Goal: Information Seeking & Learning: Stay updated

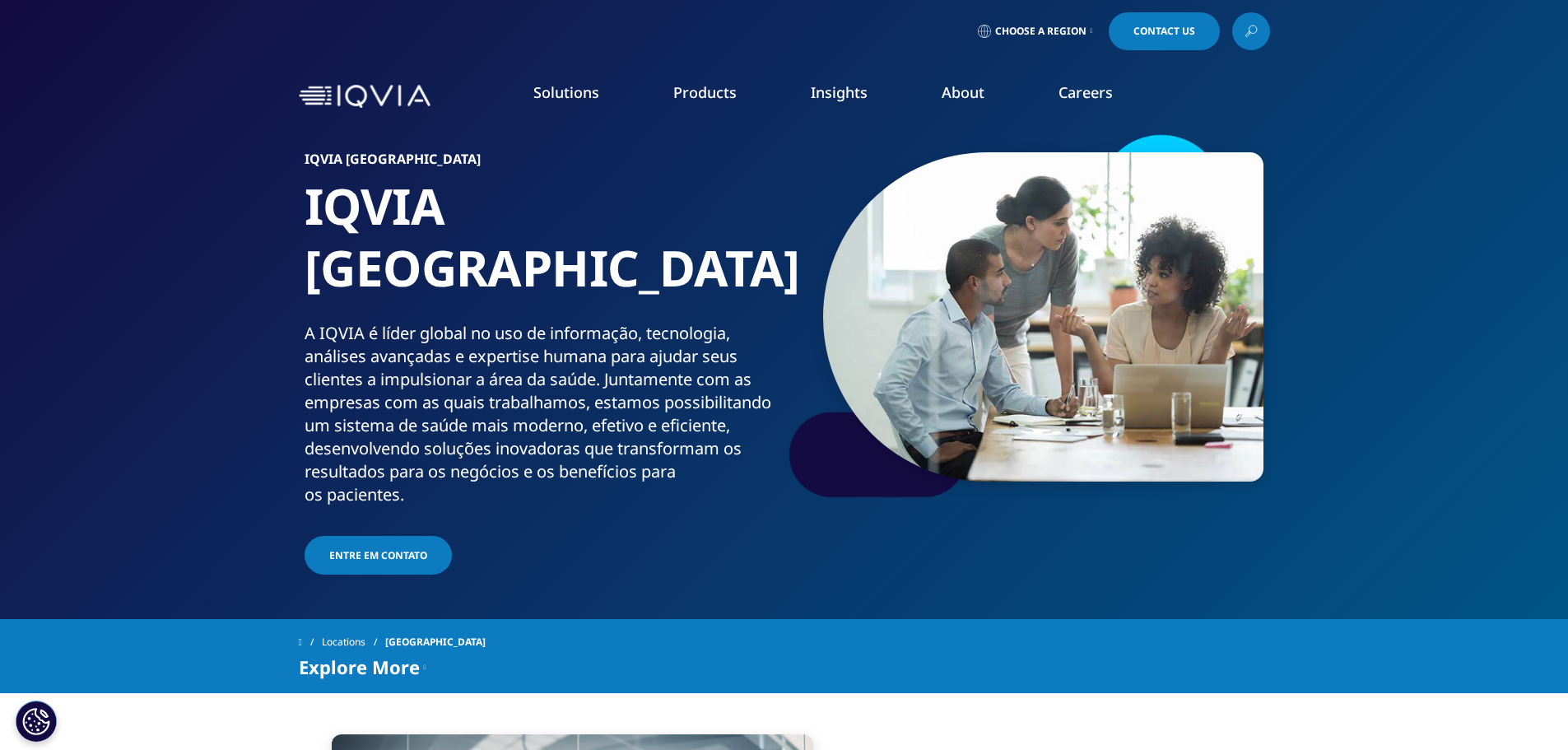
click at [1091, 32] on icon at bounding box center [1091, 31] width 3 height 6
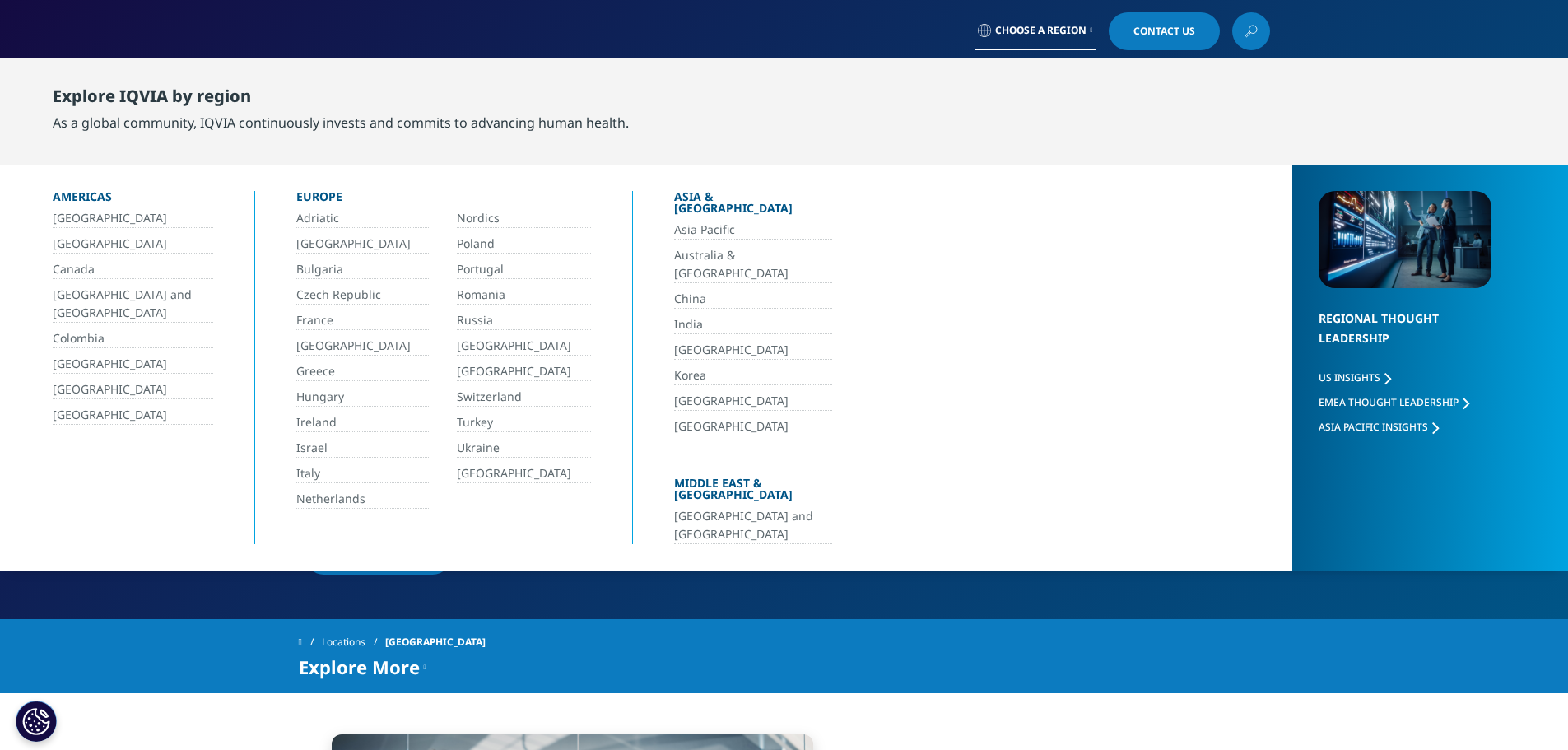
click at [79, 242] on link "[GEOGRAPHIC_DATA]" at bounding box center [133, 244] width 160 height 19
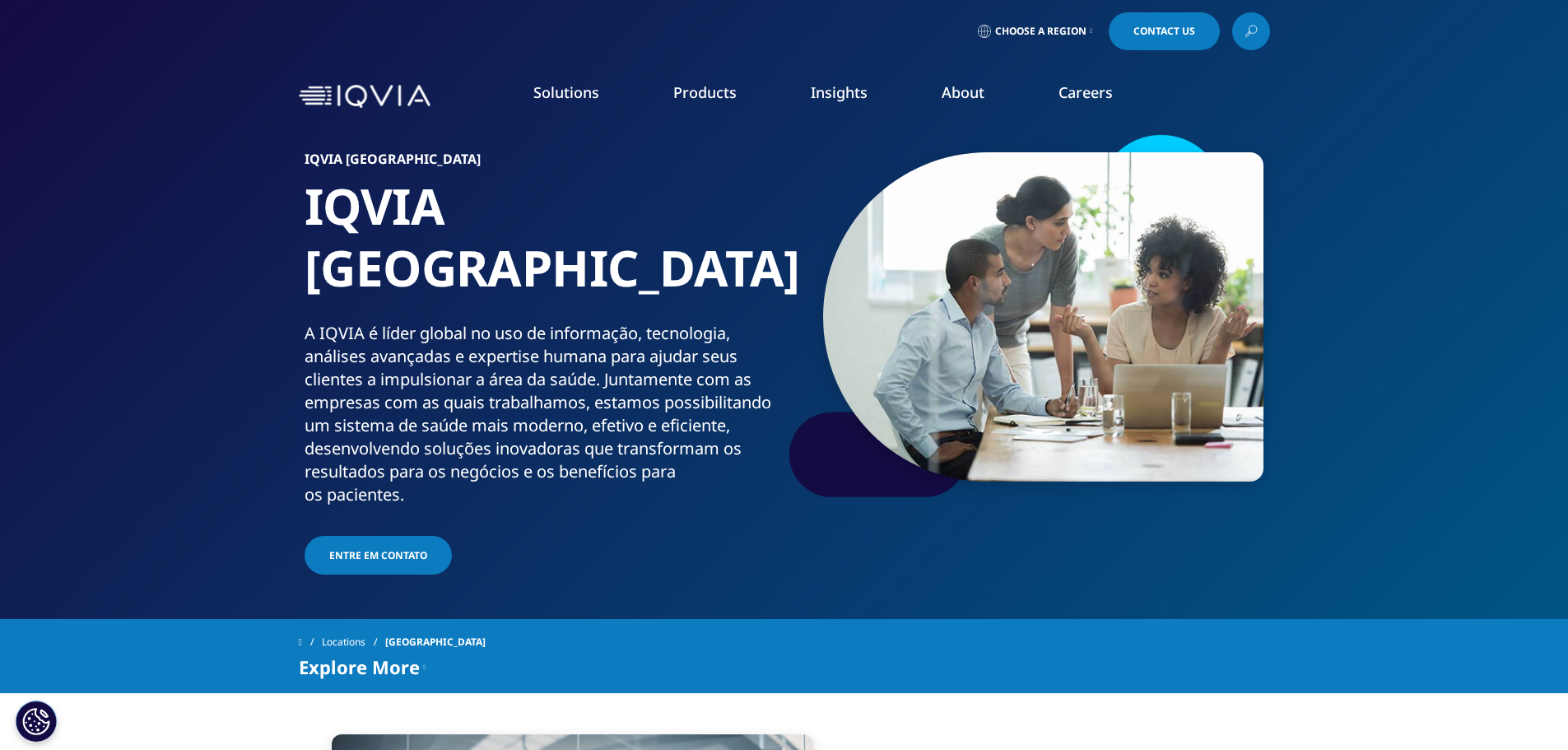
click at [417, 200] on link "Information Management" at bounding box center [497, 207] width 284 height 18
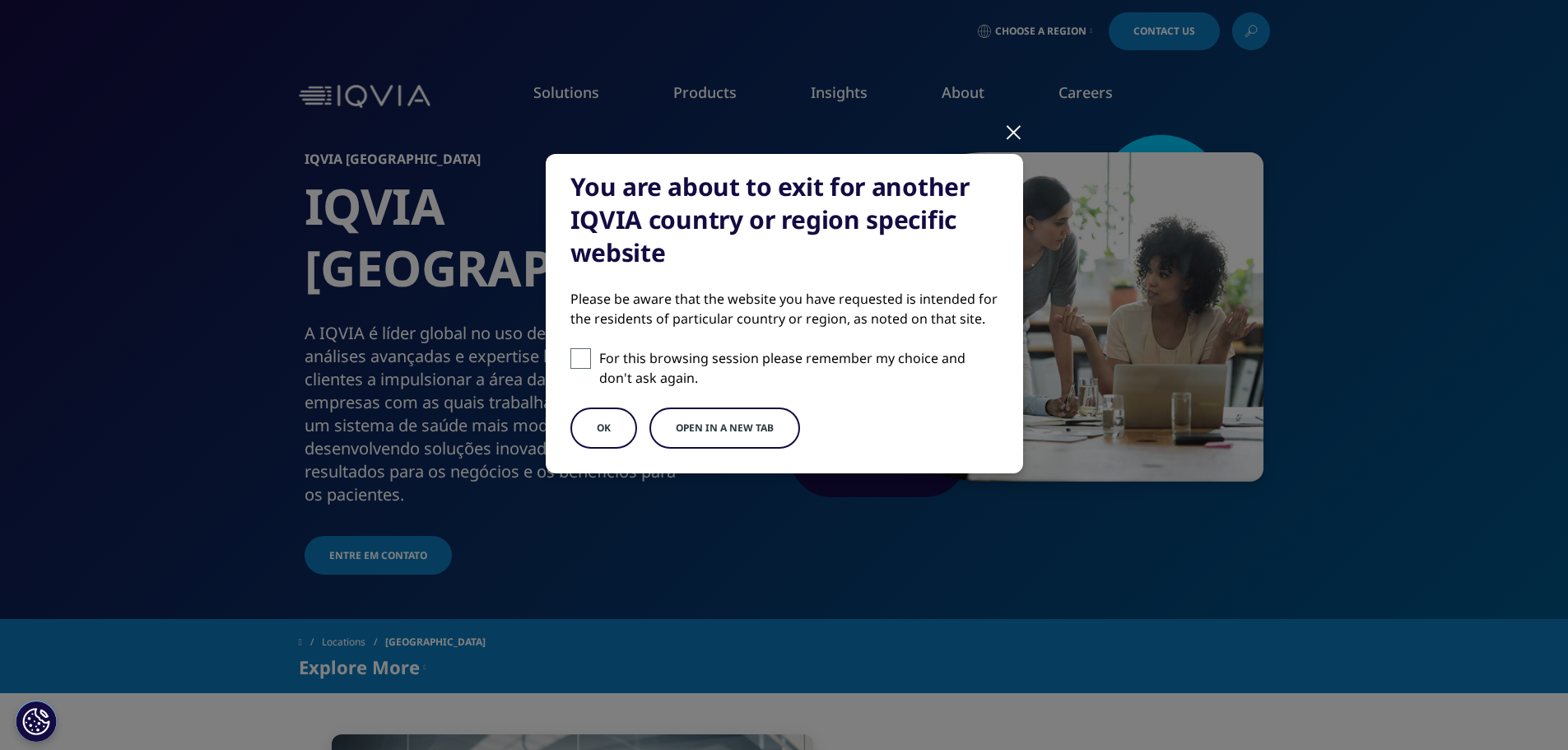
click at [588, 355] on span at bounding box center [580, 358] width 21 height 21
click at [588, 355] on input "For this browsing session please remember my choice and don't ask again." at bounding box center [580, 358] width 21 height 21
checkbox input "true"
click at [598, 428] on button "OK" at bounding box center [603, 427] width 67 height 41
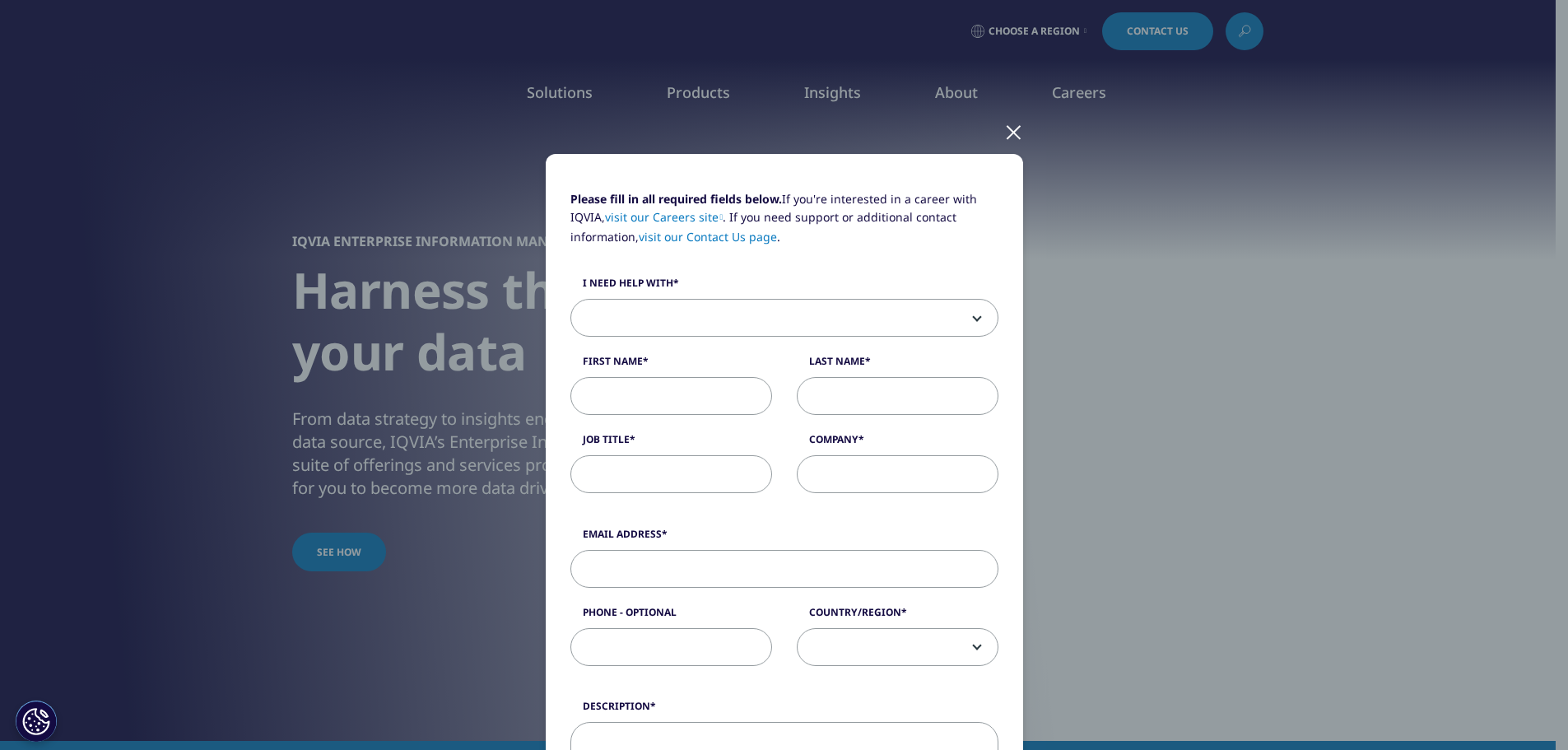
click at [1011, 133] on div at bounding box center [1013, 131] width 19 height 46
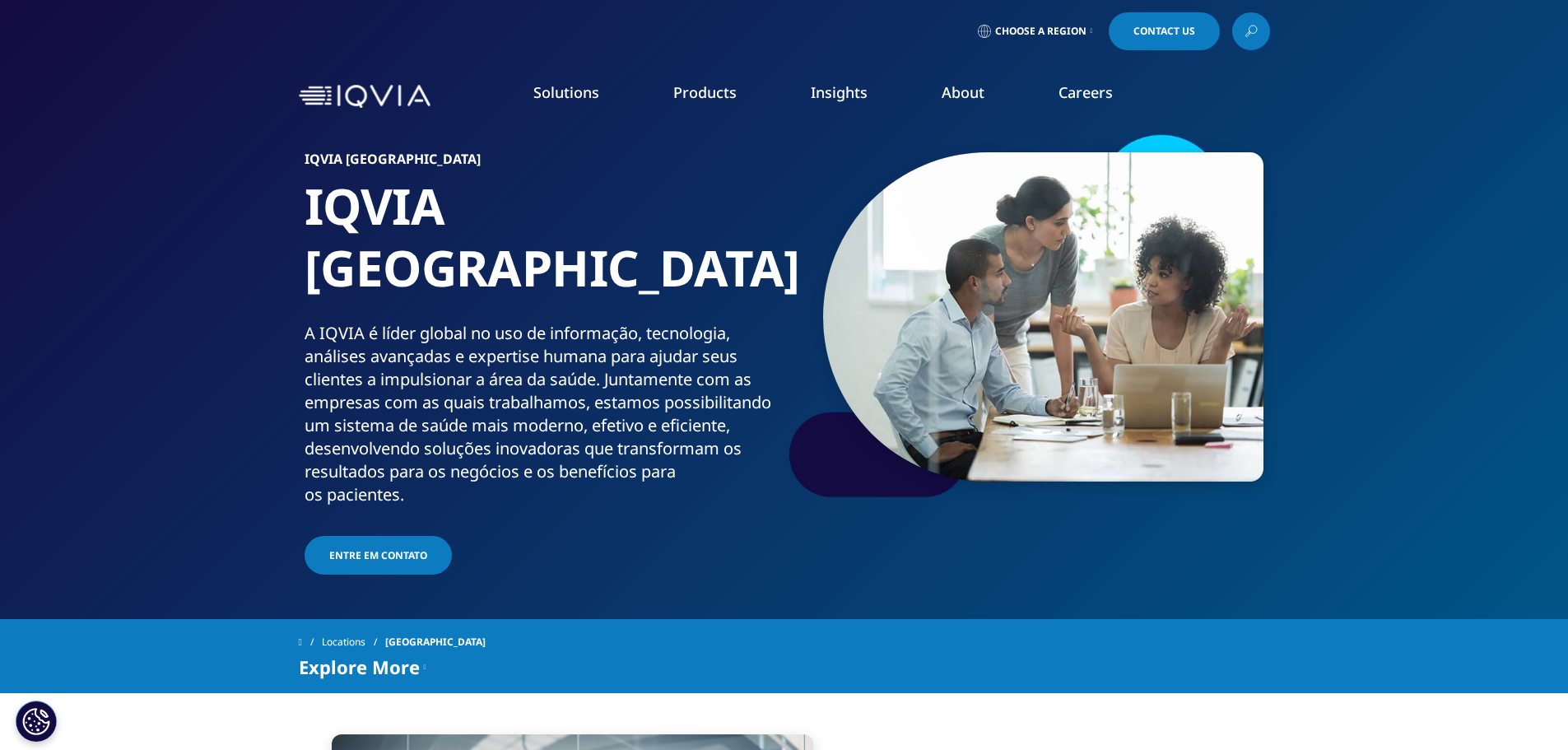
click at [395, 549] on span "Entre em contato" at bounding box center [378, 555] width 98 height 14
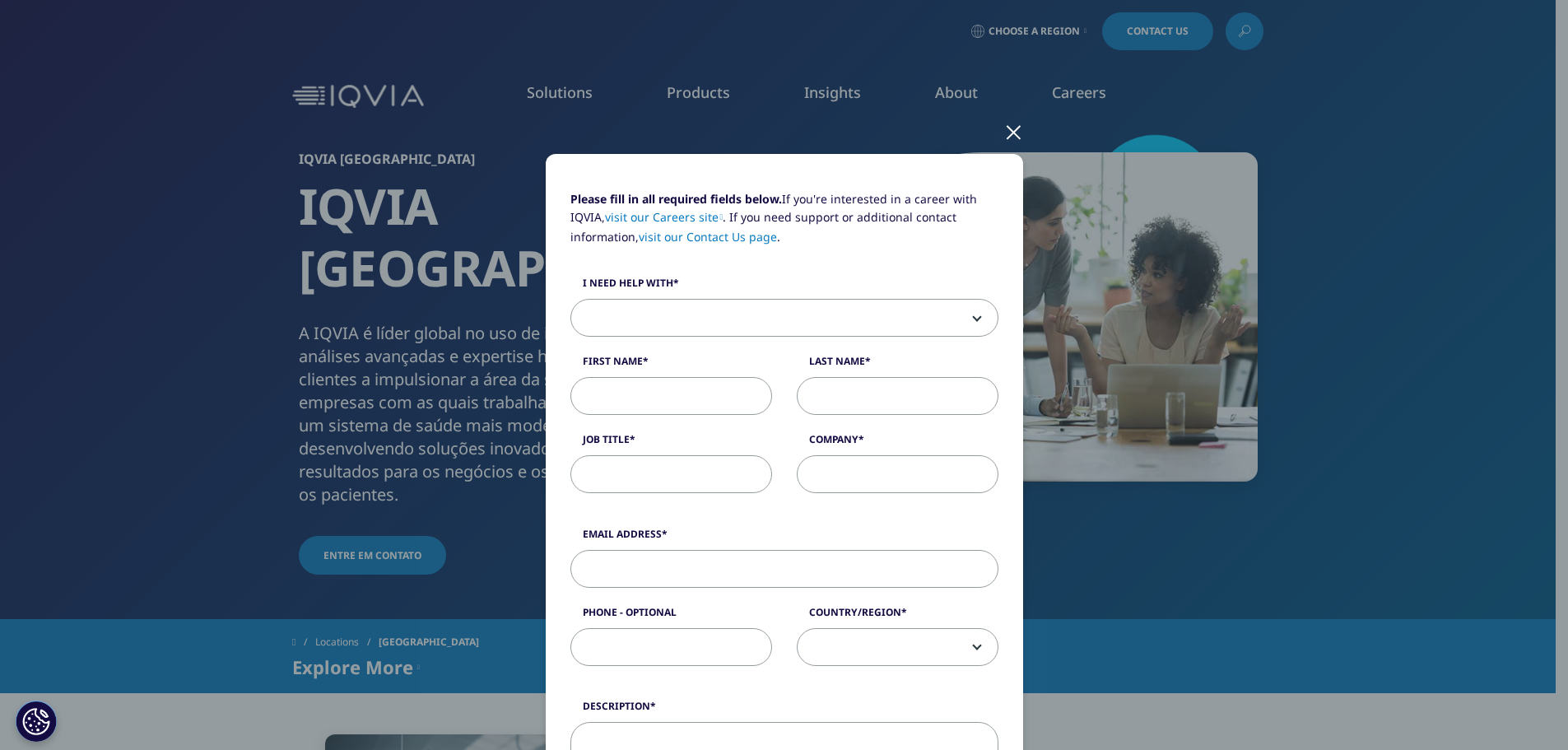
click at [1013, 135] on div at bounding box center [1013, 131] width 19 height 46
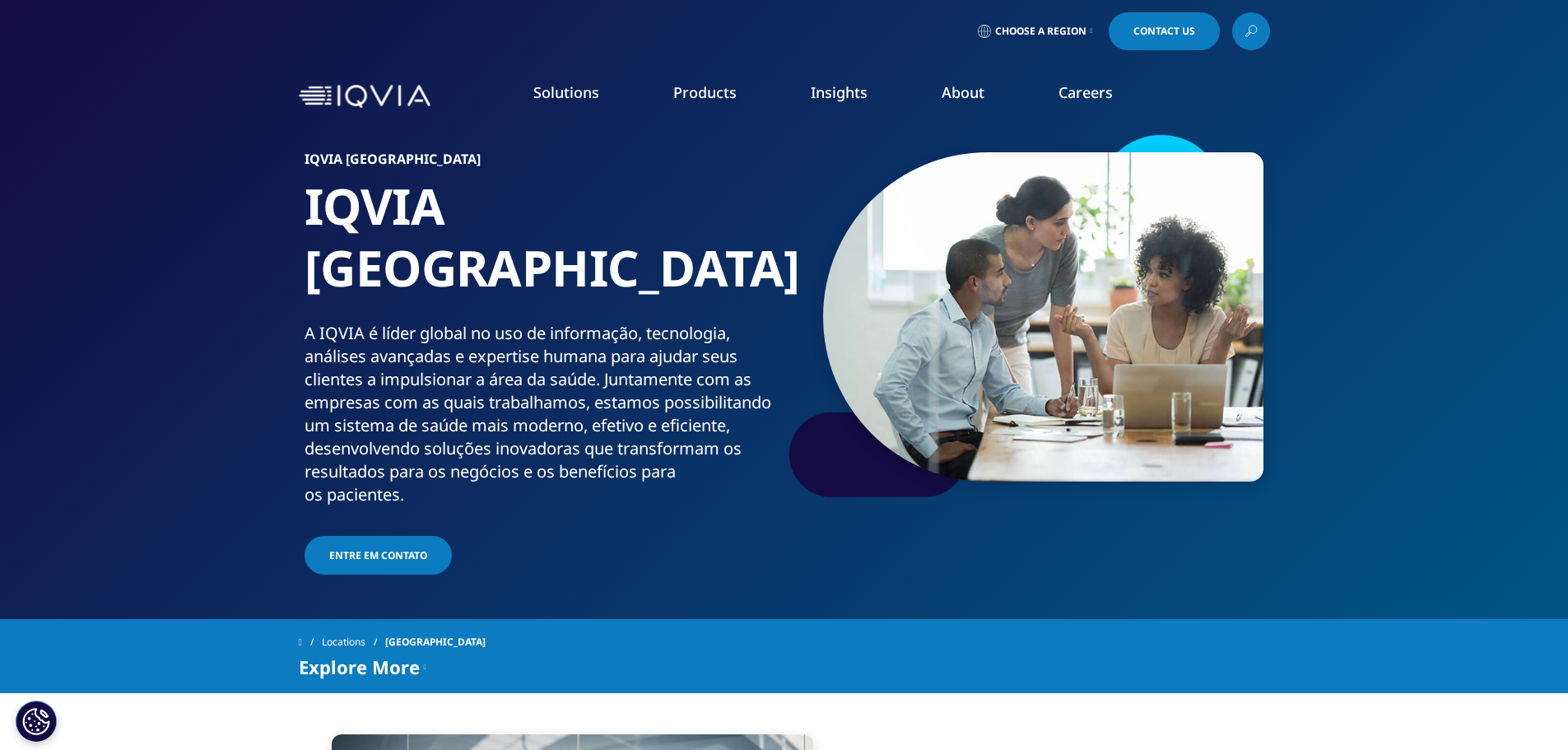
click at [838, 221] on link "News" at bounding box center [1006, 221] width 374 height 18
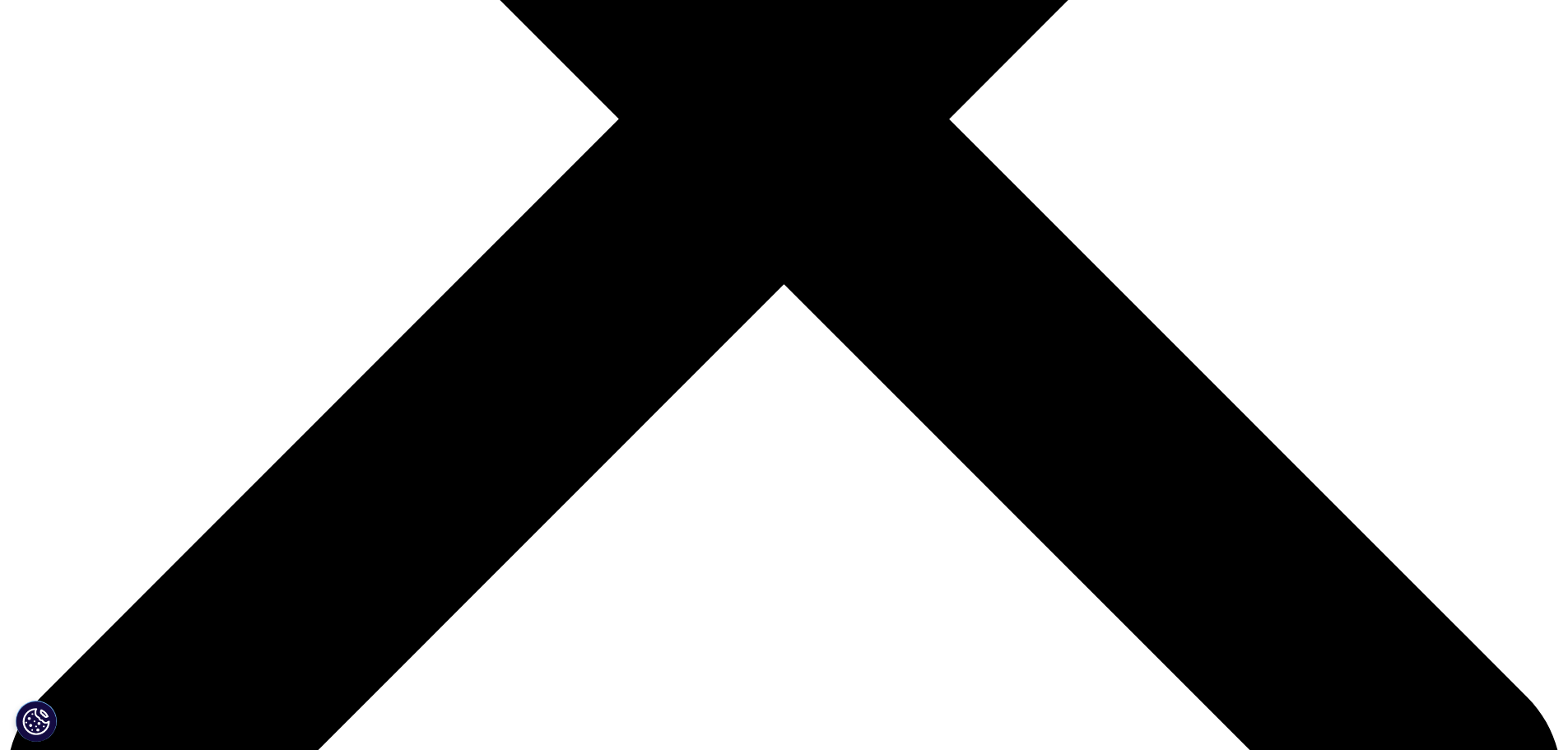
scroll to position [683, 0]
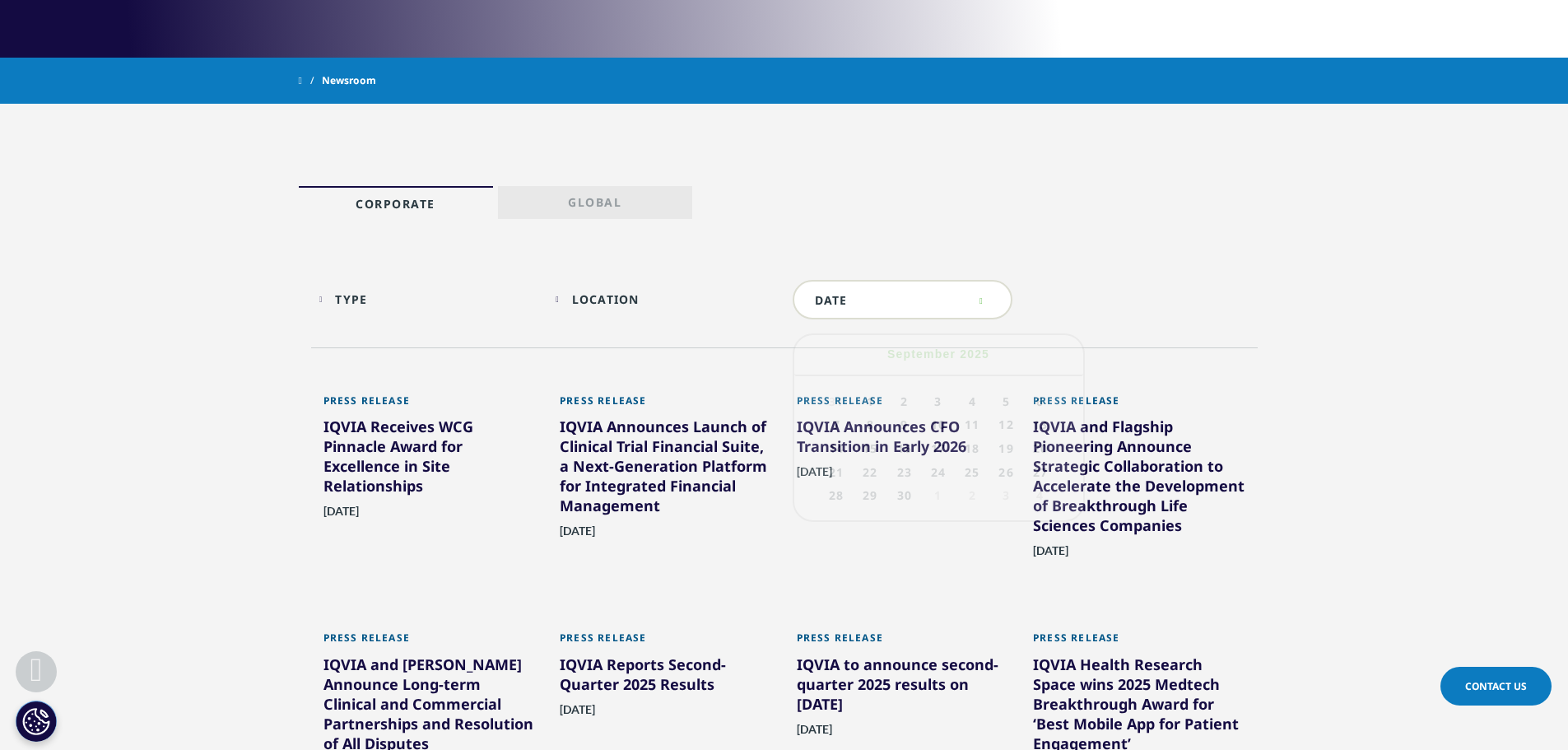
click at [988, 297] on div at bounding box center [903, 299] width 220 height 39
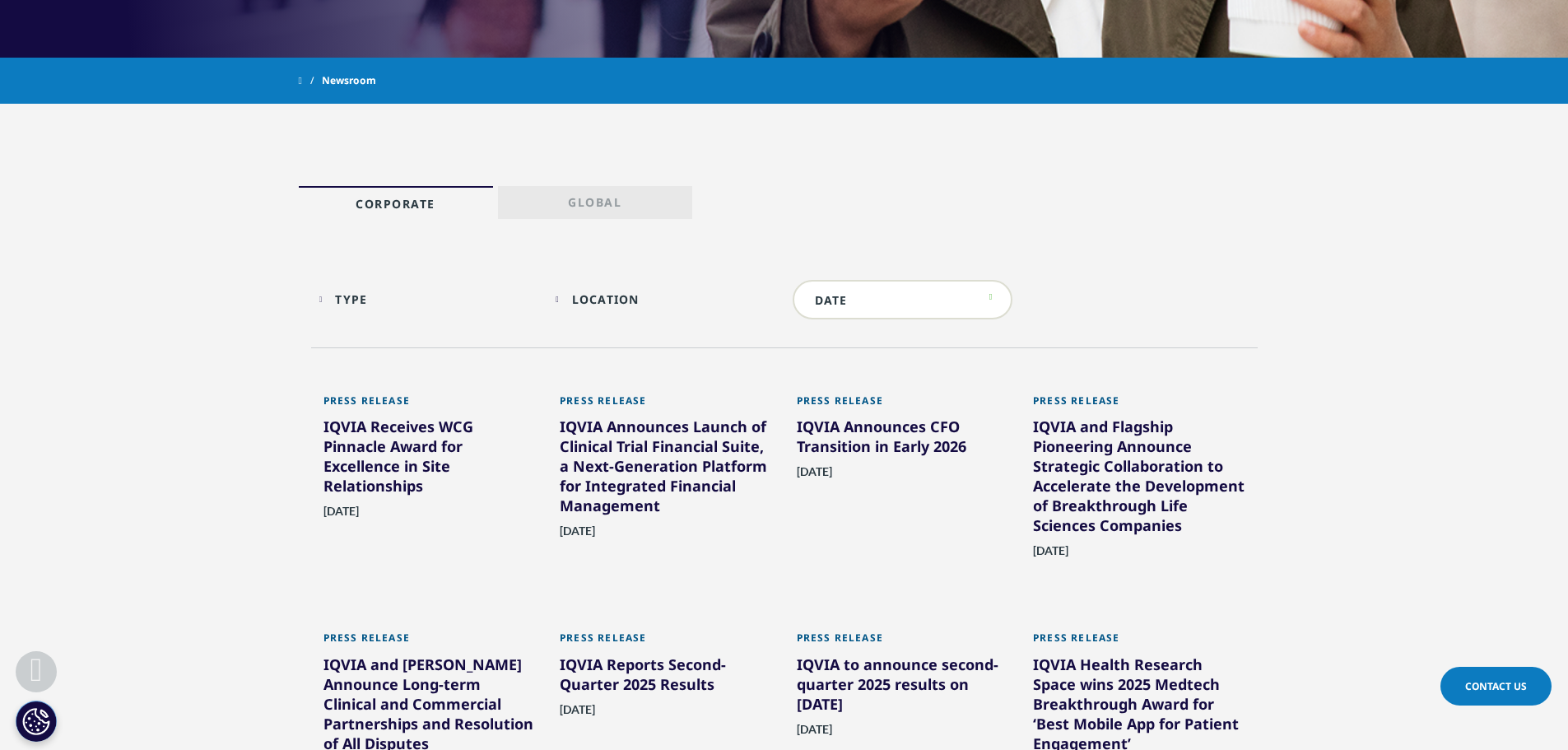
click at [1212, 233] on section "Type Loading Clear Or/And Operator Toggle Press Release 294 Toggle Location Loa…" at bounding box center [784, 675] width 1568 height 914
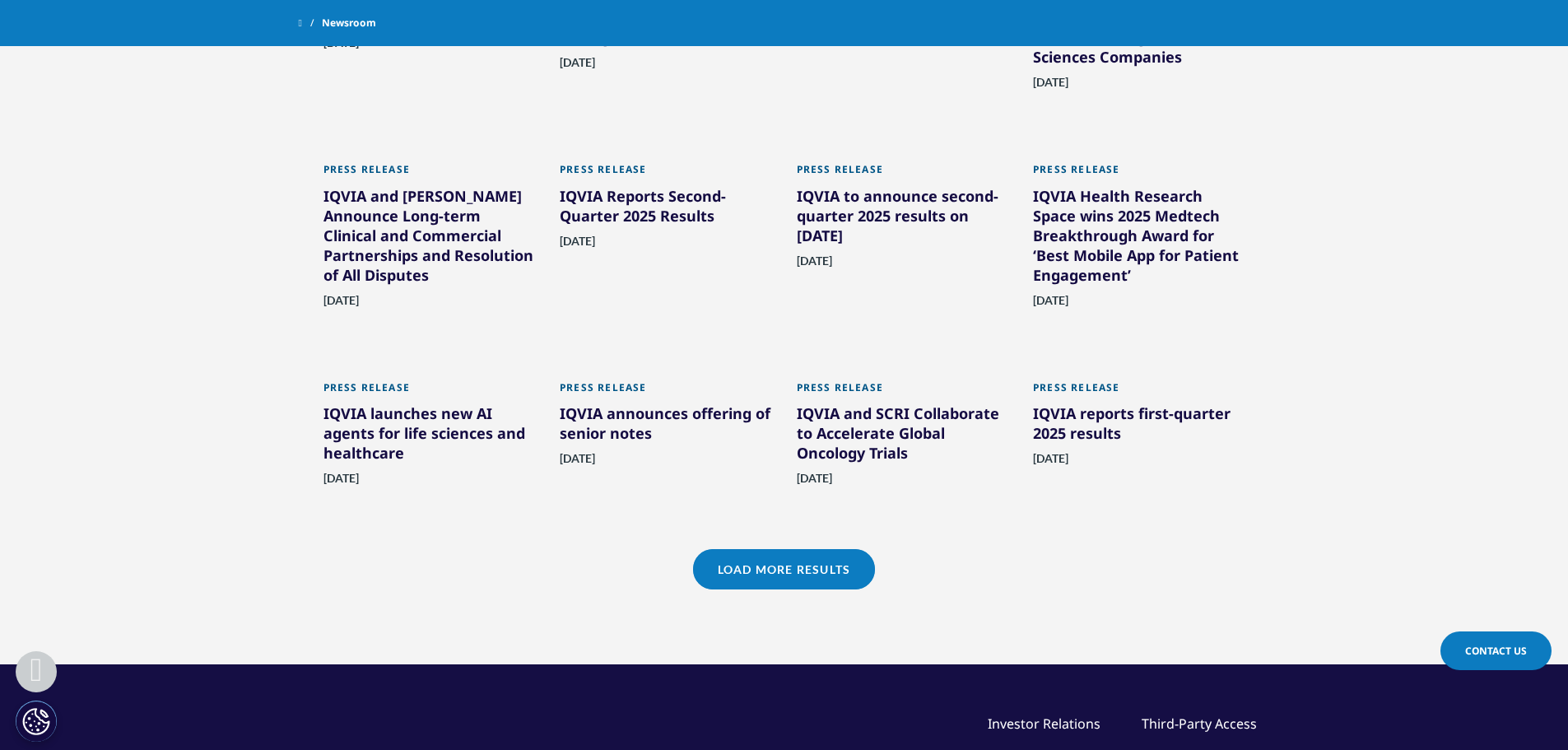
scroll to position [1112, 0]
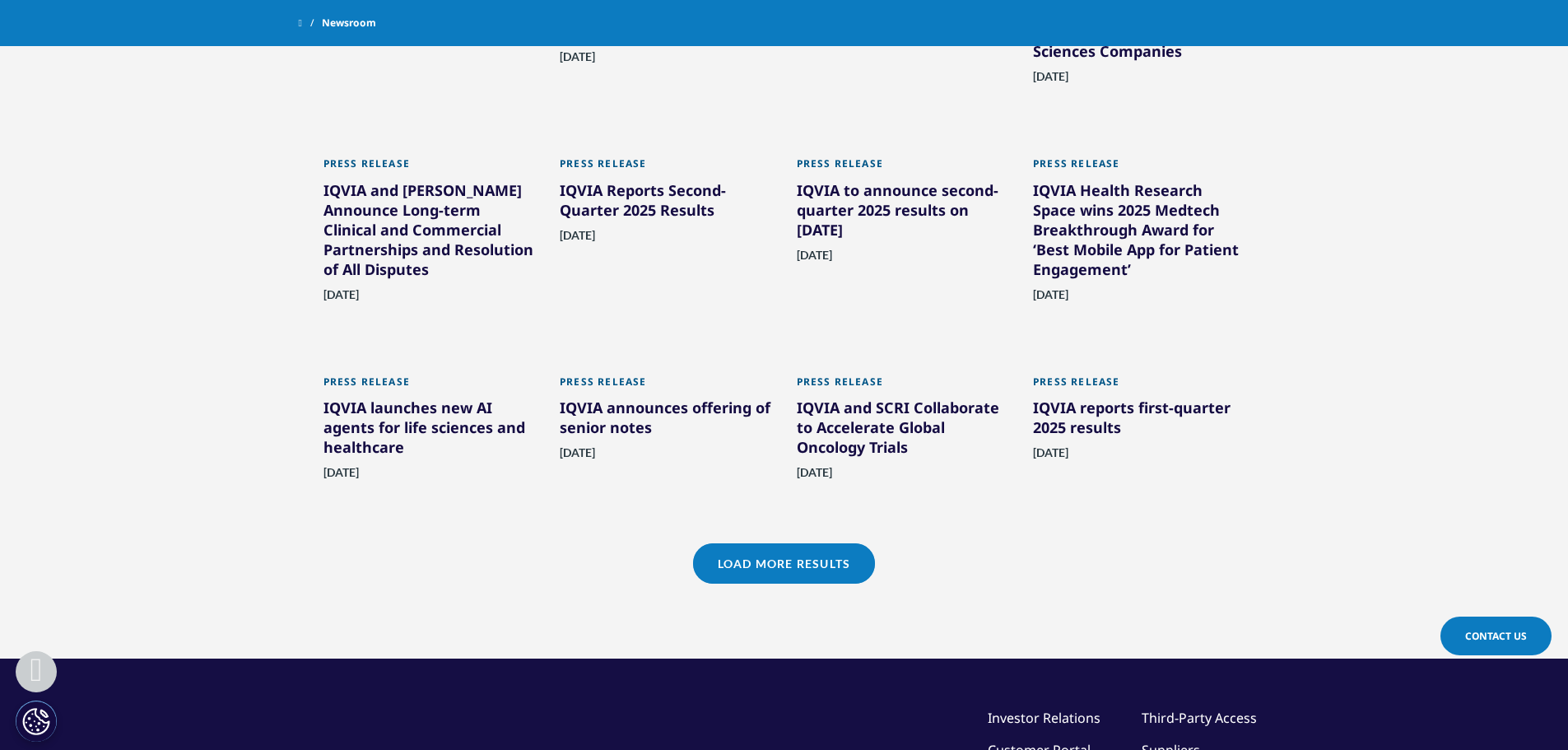
click at [815, 566] on link "Load More Results" at bounding box center [784, 563] width 182 height 40
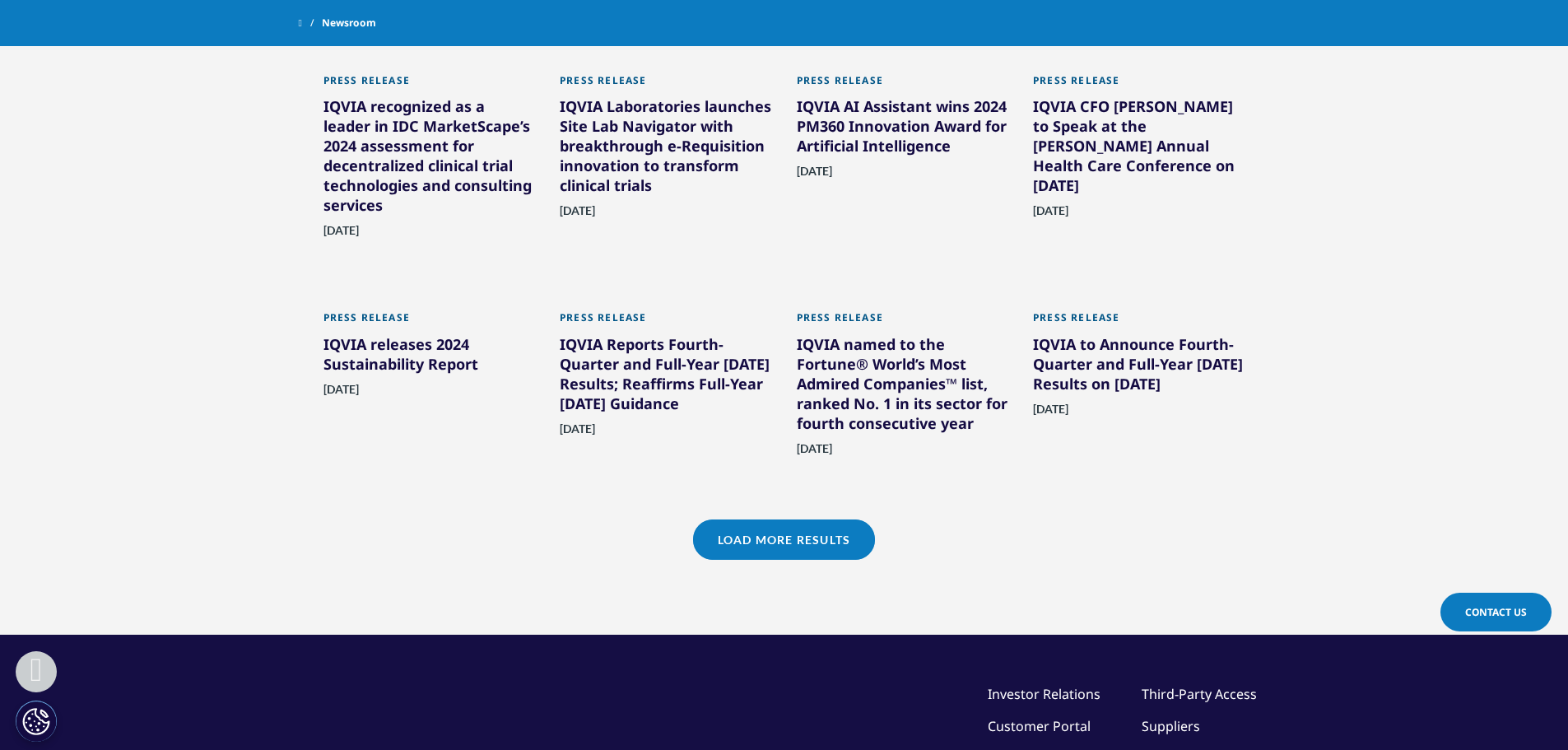
scroll to position [1829, 0]
click at [835, 531] on link "Load More Results" at bounding box center [784, 539] width 182 height 40
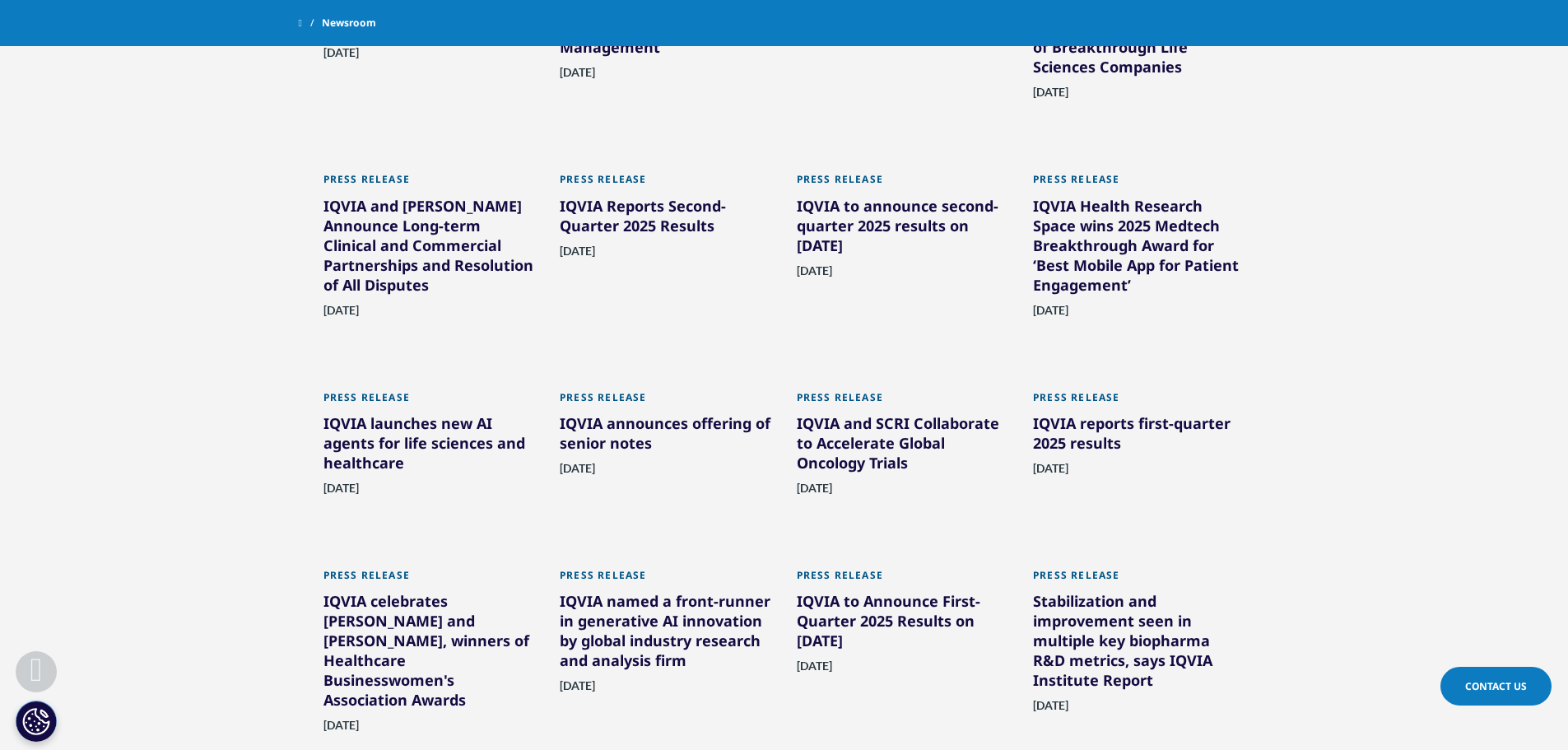
scroll to position [1091, 0]
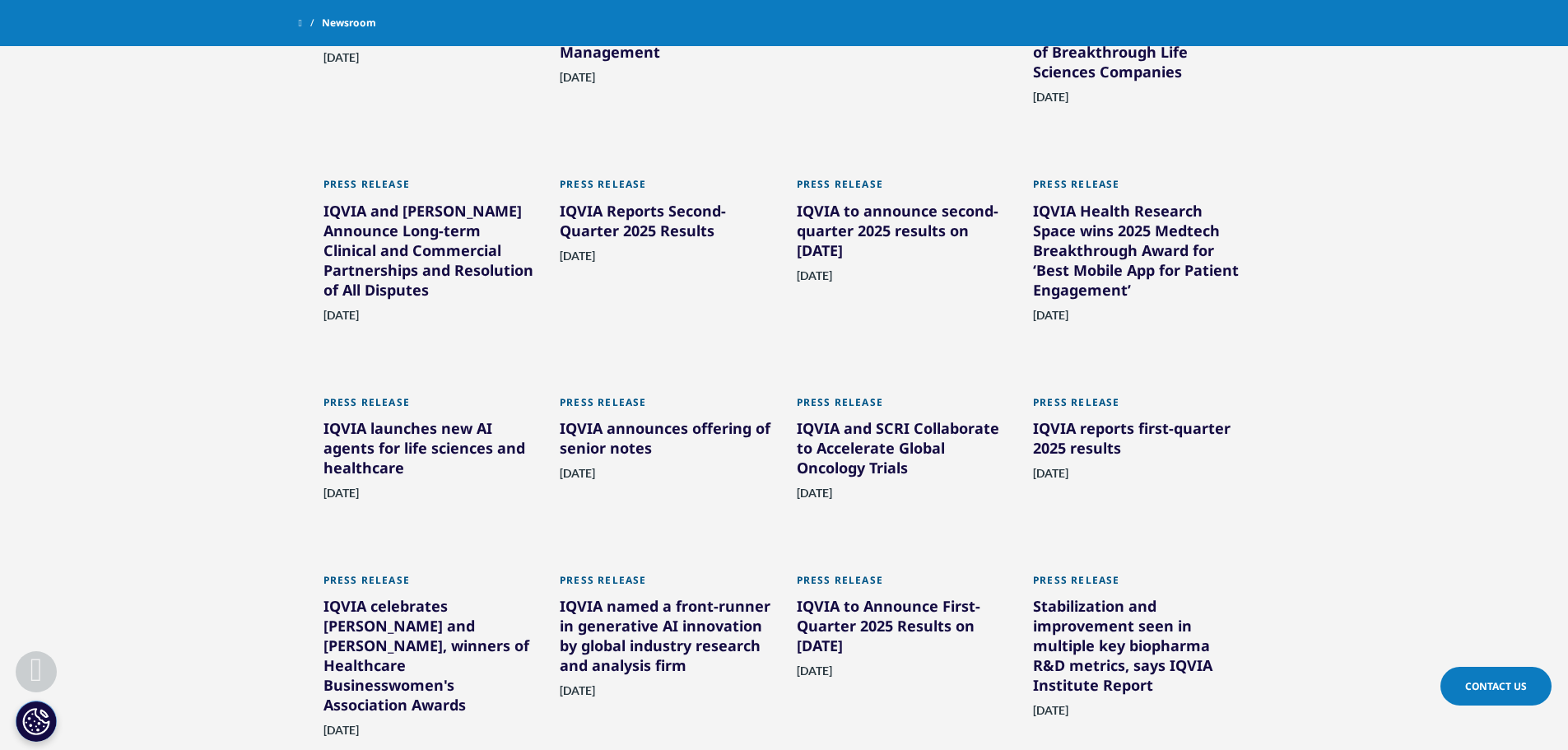
click at [887, 435] on div "IQVIA and SCRI Collaborate to Accelerate Global Oncology Trials" at bounding box center [903, 451] width 212 height 66
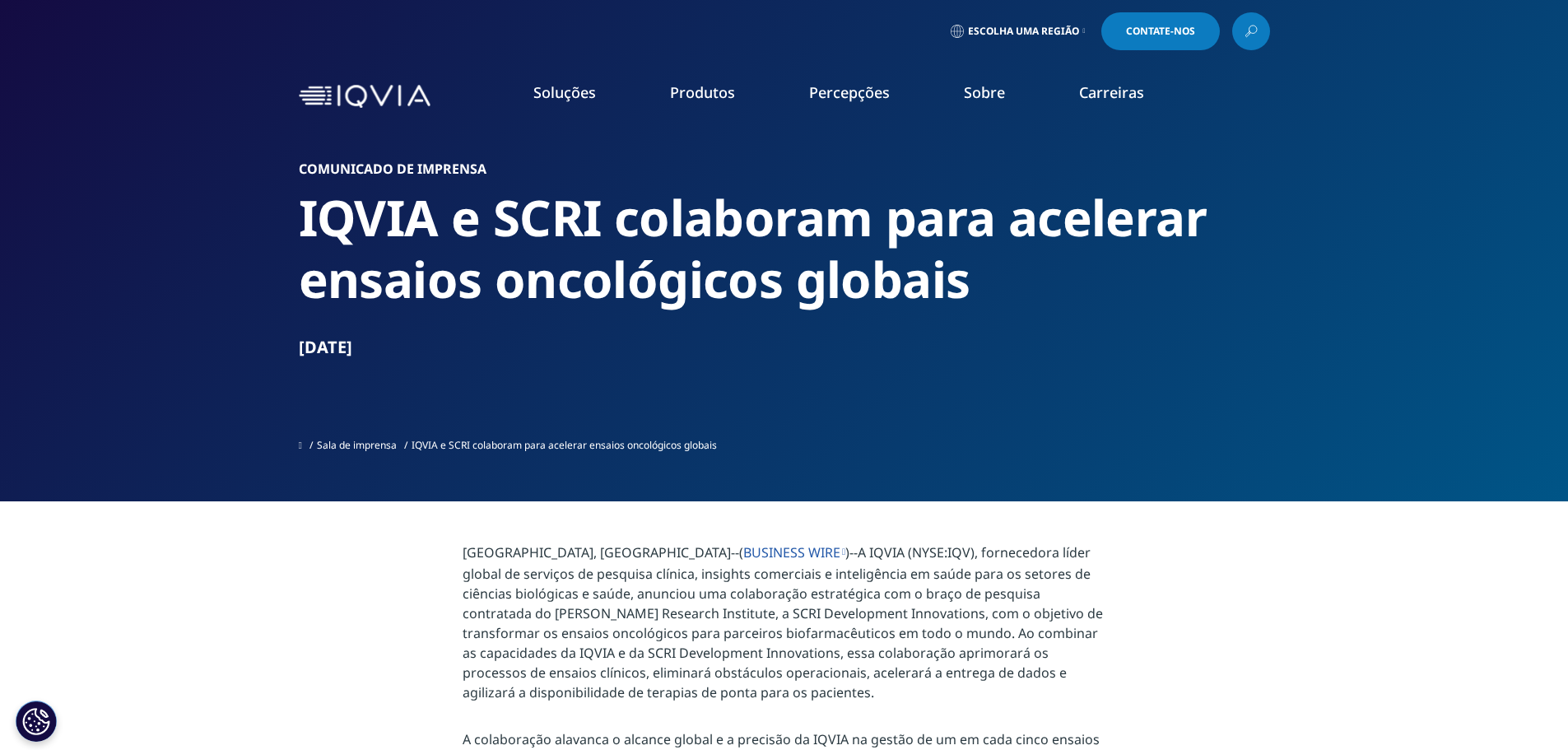
click at [1259, 282] on h2 "IQVIA e SCRI colaboram para acelerar ensaios oncológicos globais" at bounding box center [784, 249] width 971 height 124
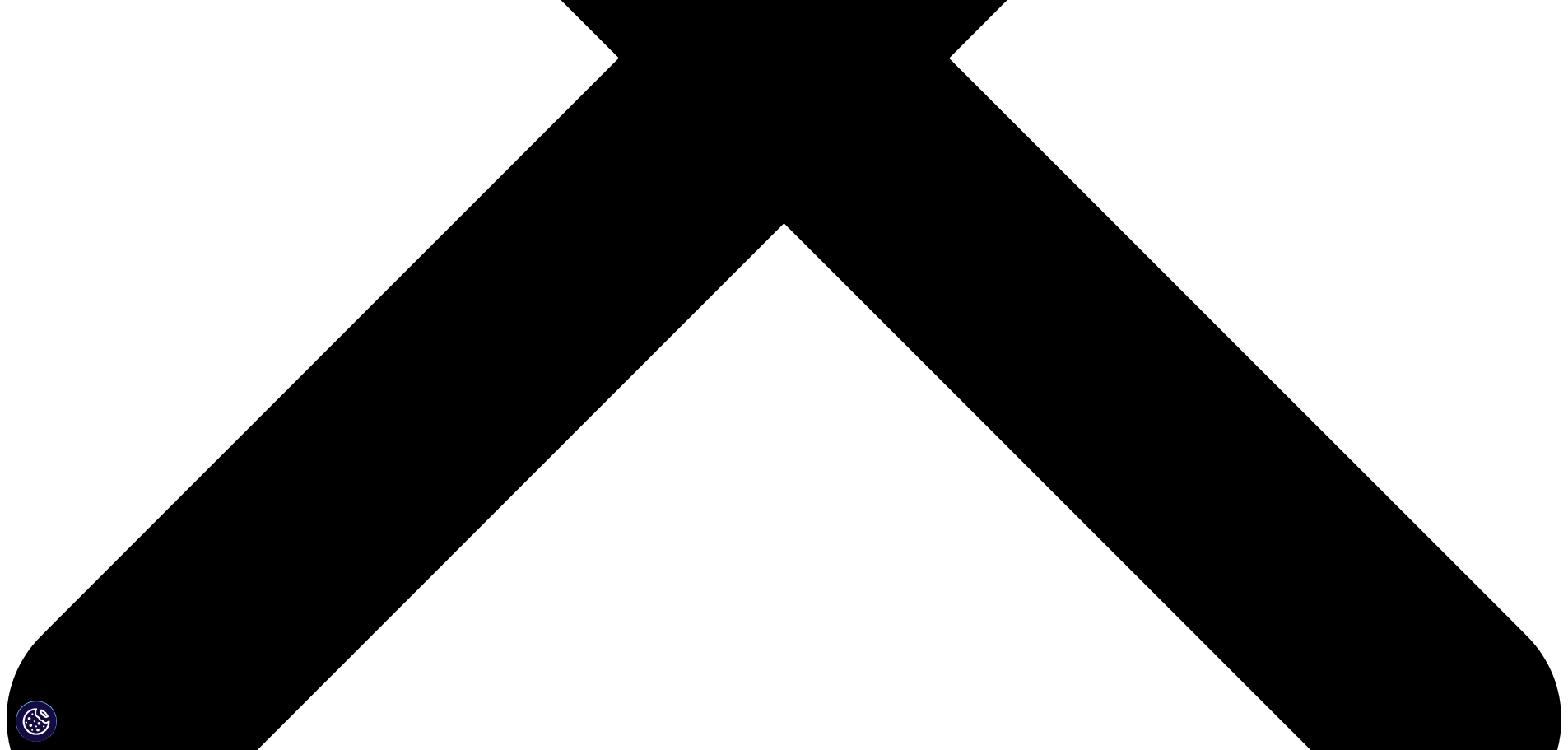
scroll to position [743, 0]
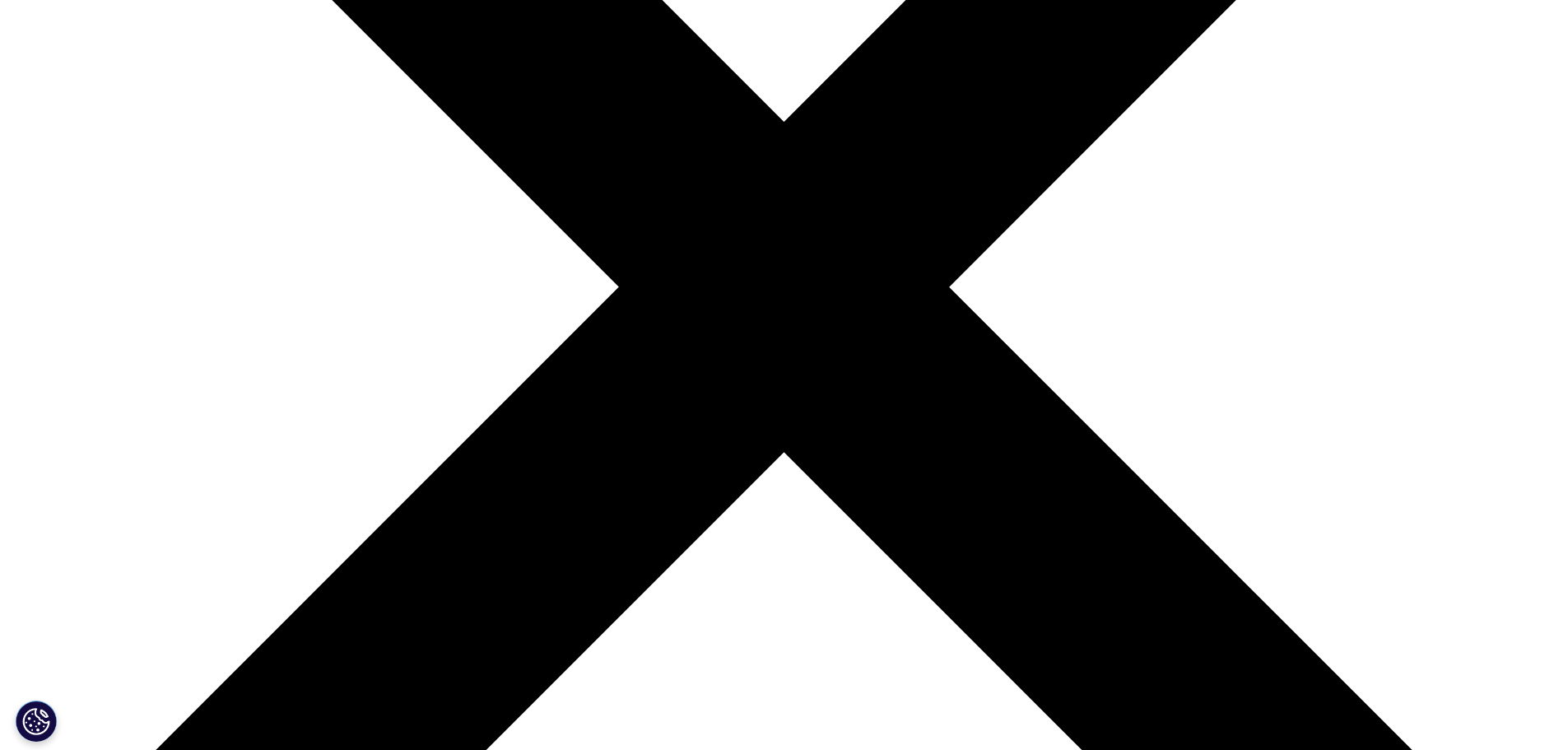
scroll to position [514, 0]
